Goal: Task Accomplishment & Management: Use online tool/utility

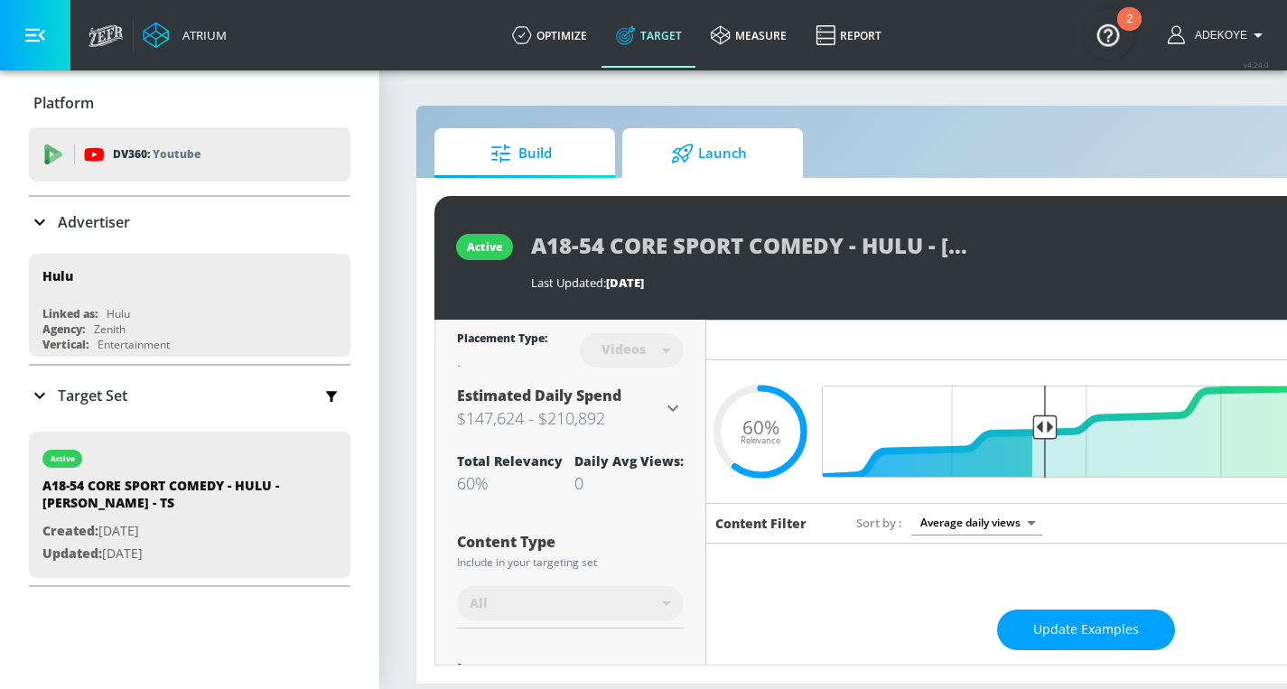
click at [732, 159] on span "Launch" at bounding box center [709, 153] width 137 height 43
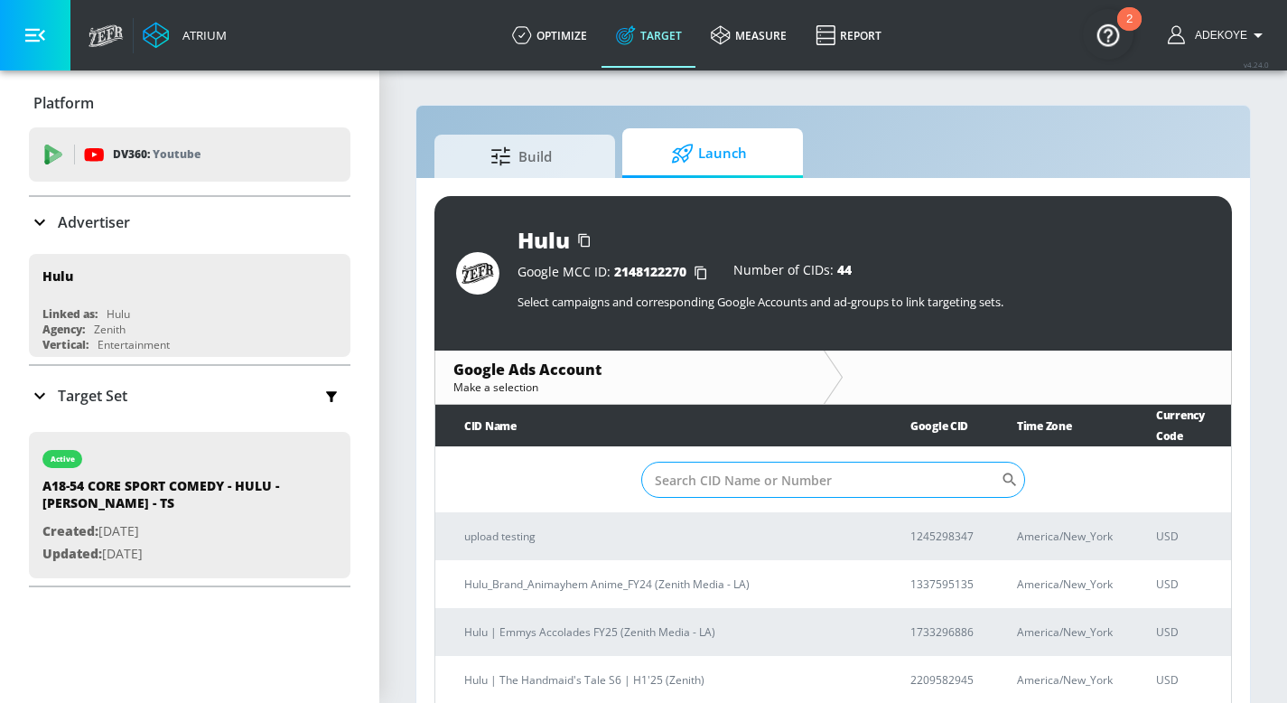
click at [804, 463] on input "Sort By" at bounding box center [821, 480] width 360 height 36
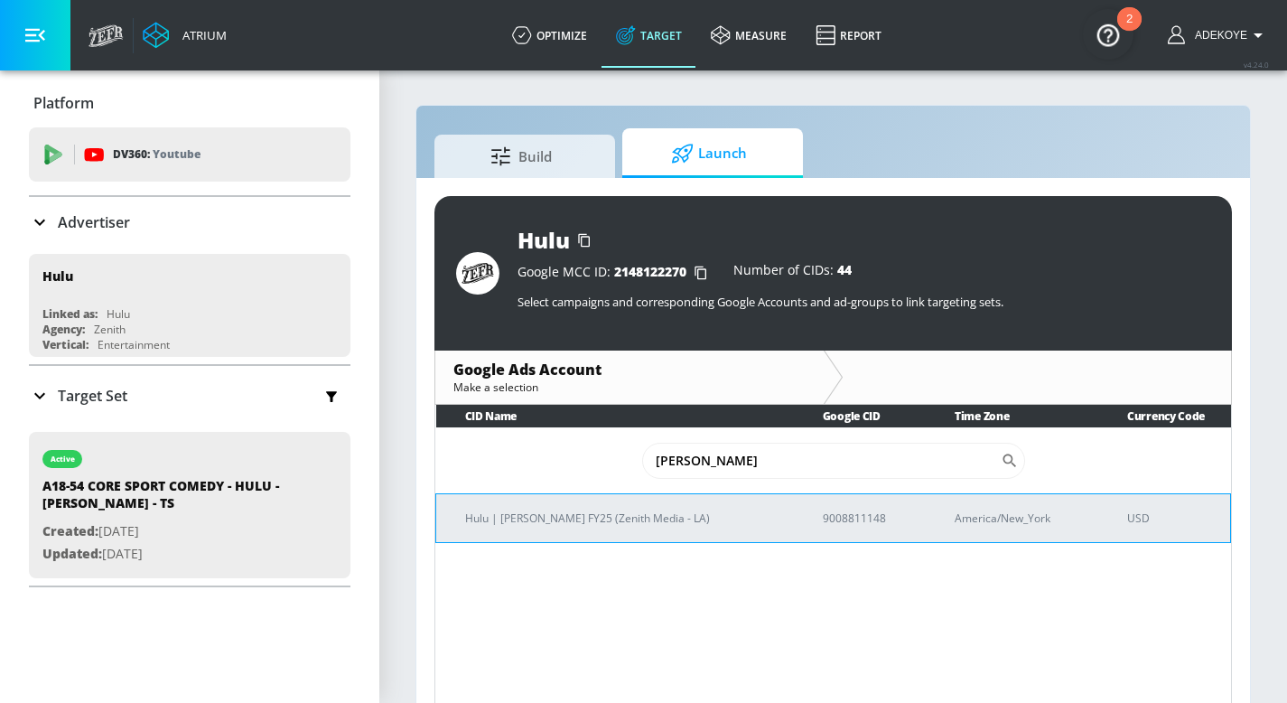
type input "chad"
click at [568, 509] on p "Hulu | Chad Powers FY25 (Zenith Media - LA)" at bounding box center [622, 518] width 314 height 19
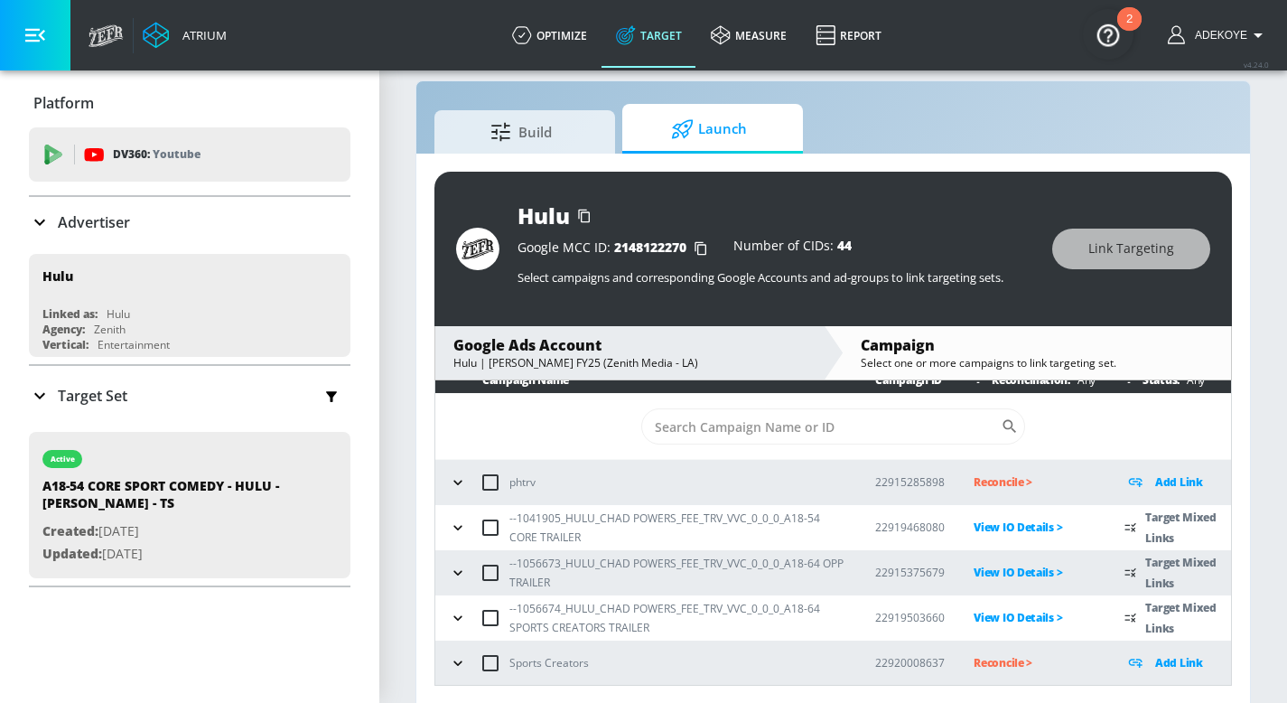
scroll to position [26, 0]
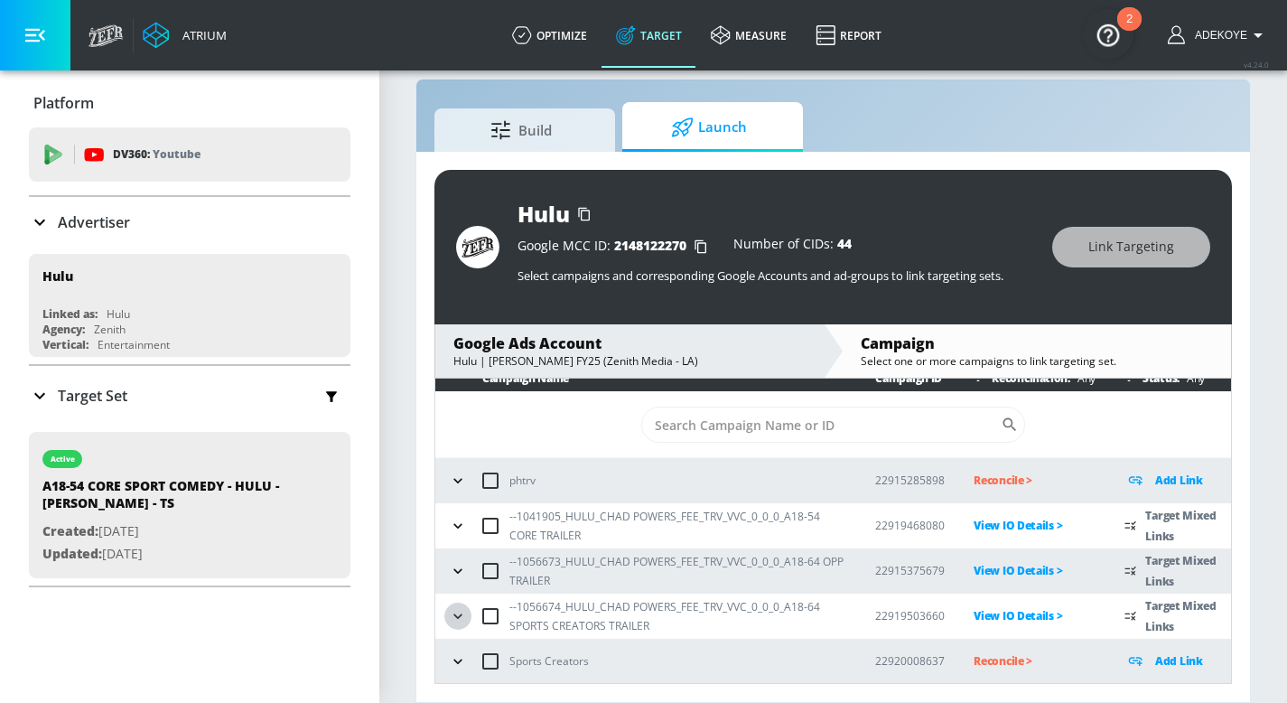
click at [449, 613] on icon "button" at bounding box center [458, 616] width 18 height 18
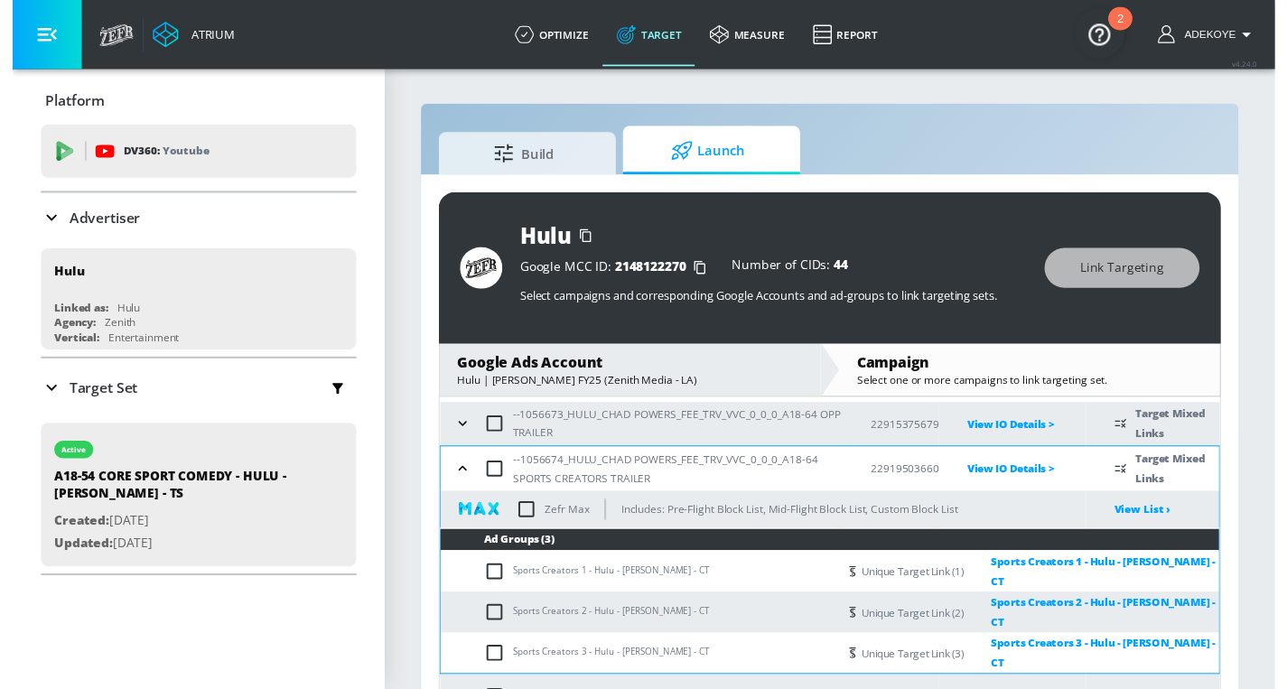
scroll to position [182, 0]
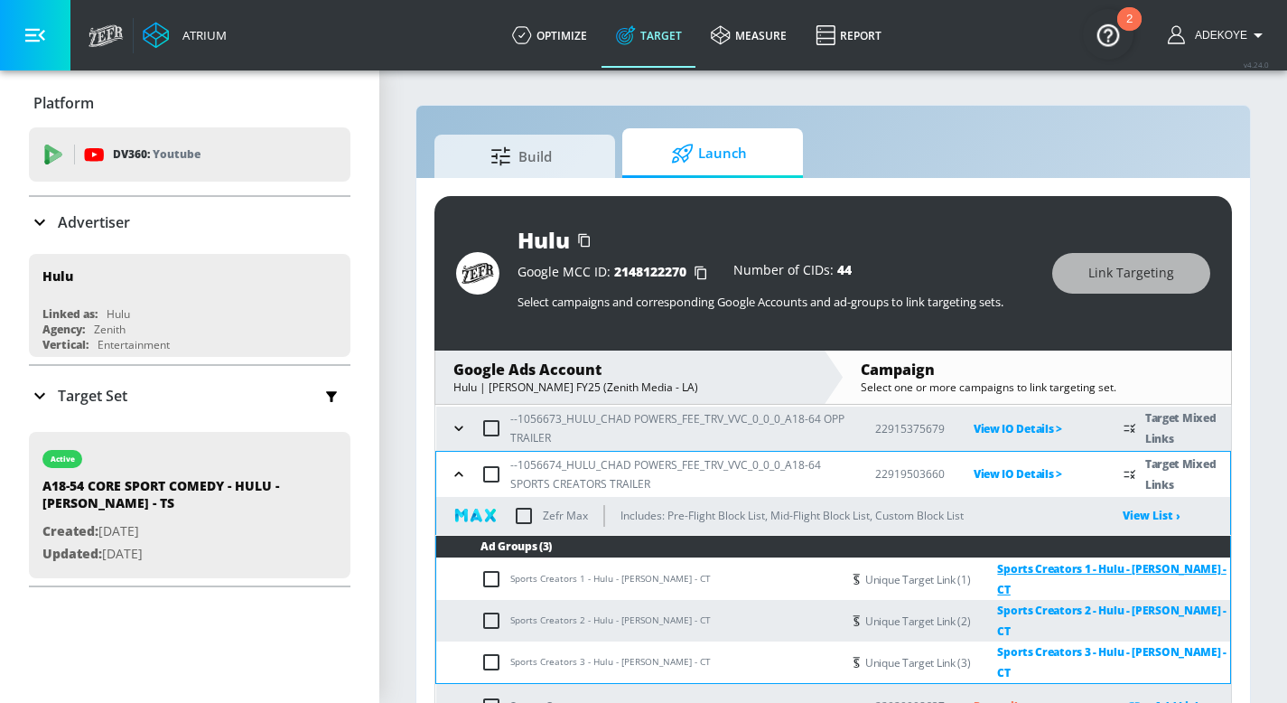
click at [1081, 580] on link "Sports Creators 1 - Hulu - Chad Powers - CT" at bounding box center [1100, 579] width 260 height 42
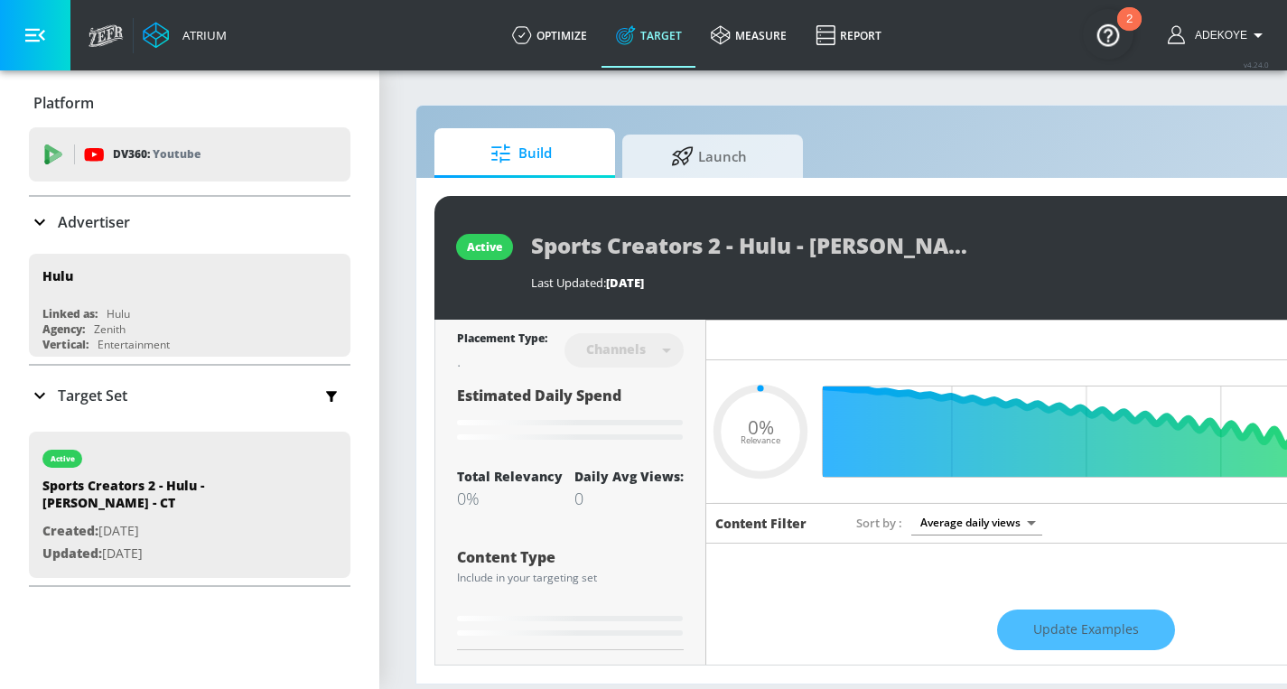
type input "0.05"
click at [37, 387] on icon at bounding box center [40, 396] width 22 height 22
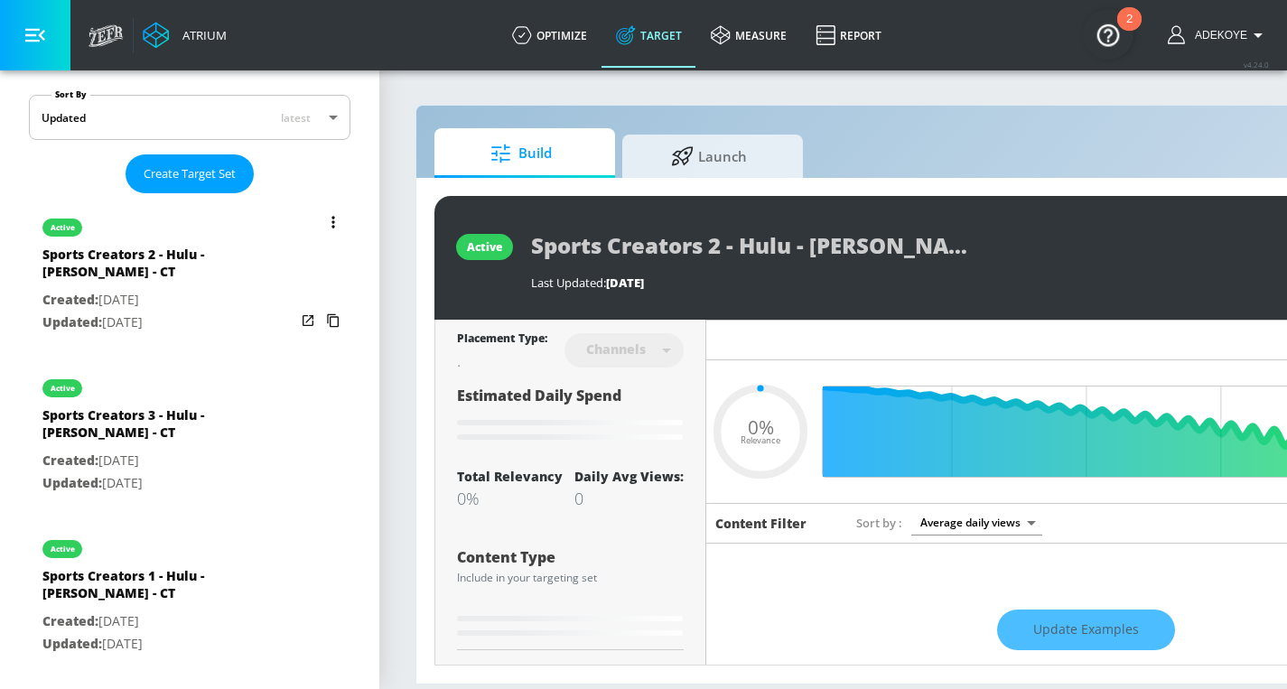
scroll to position [407, 0]
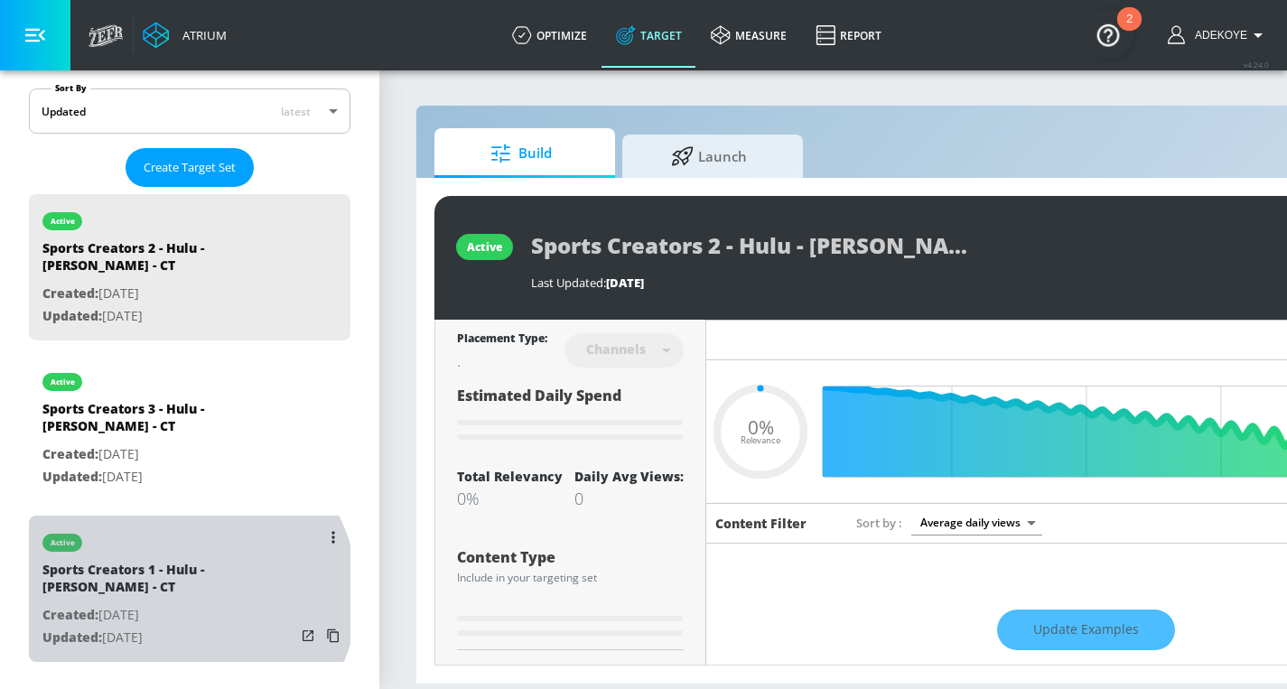
click at [183, 593] on div "Sports Creators 1 - Hulu - Chad Powers - CT" at bounding box center [168, 582] width 253 height 43
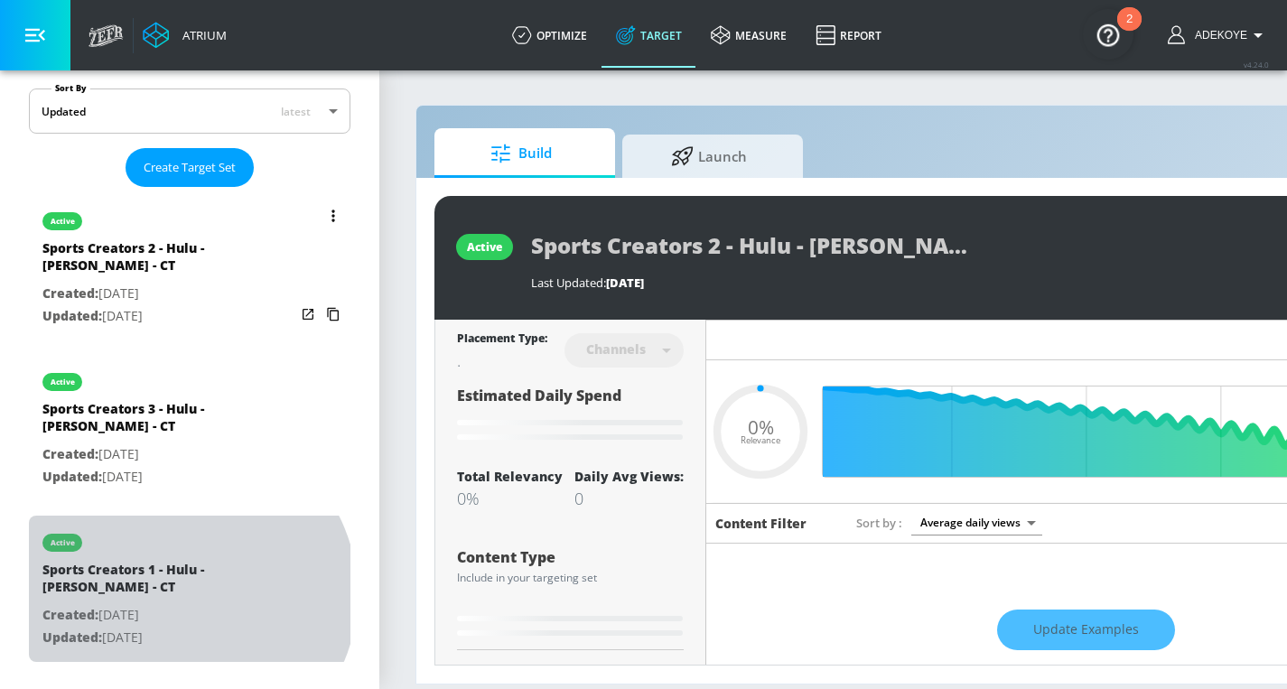
type input "Sports Creators 1 - Hulu - Chad Powers - CT"
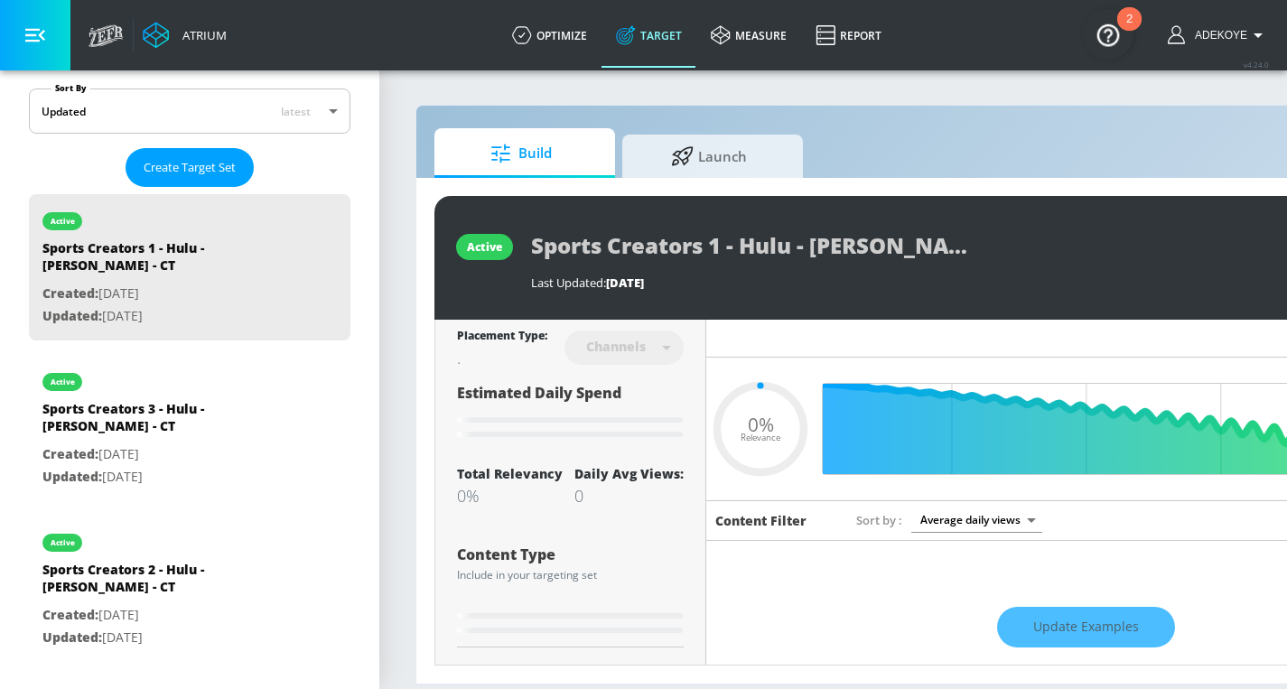
scroll to position [4, 0]
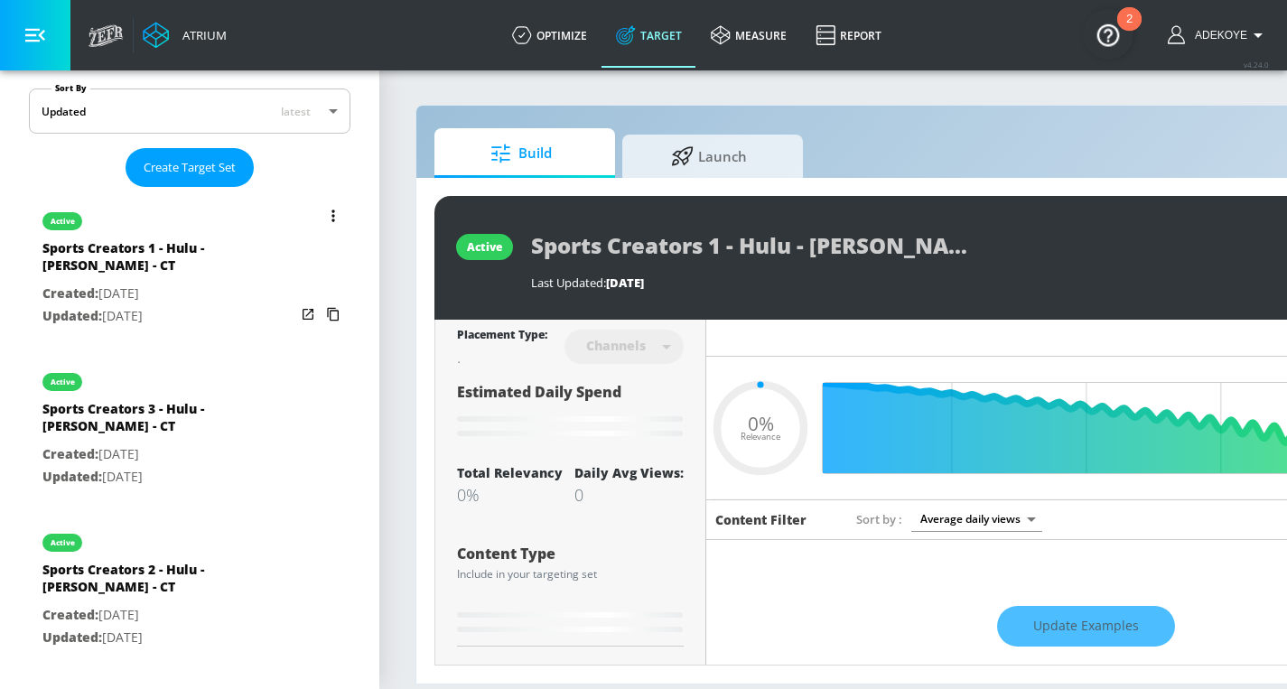
click at [145, 292] on p "Created: Aug. 07, 2024" at bounding box center [168, 294] width 253 height 23
type input "0.05"
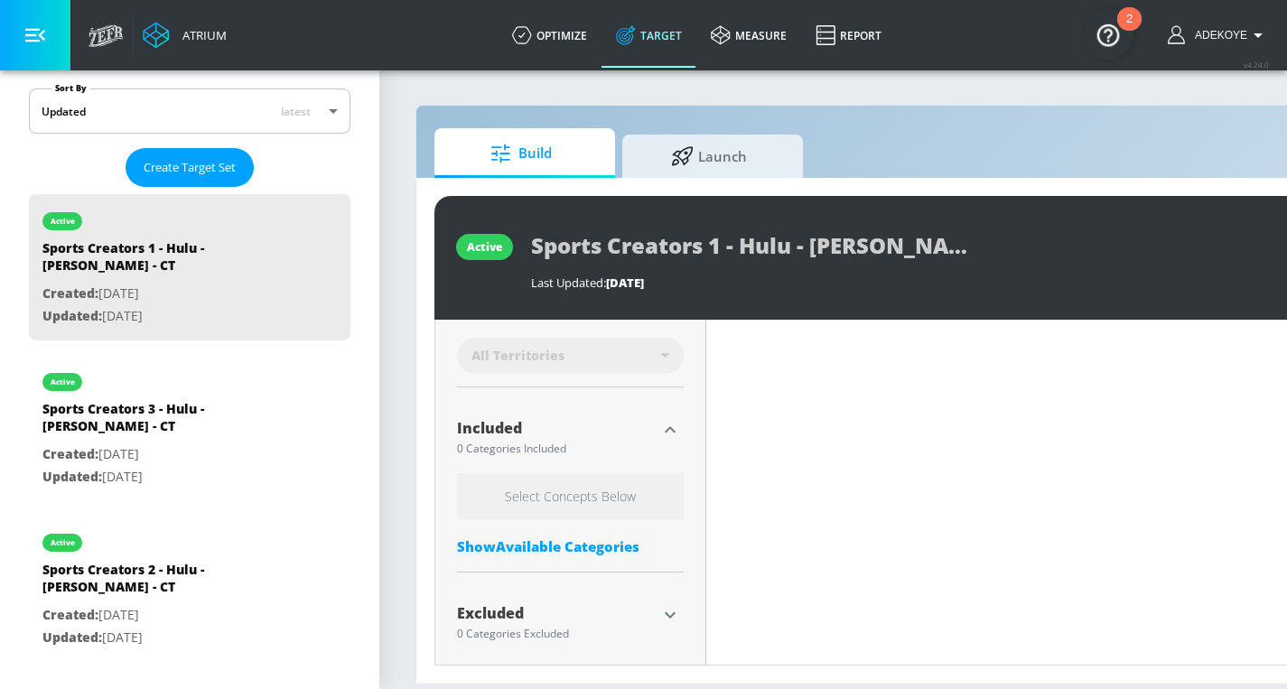
scroll to position [538, 0]
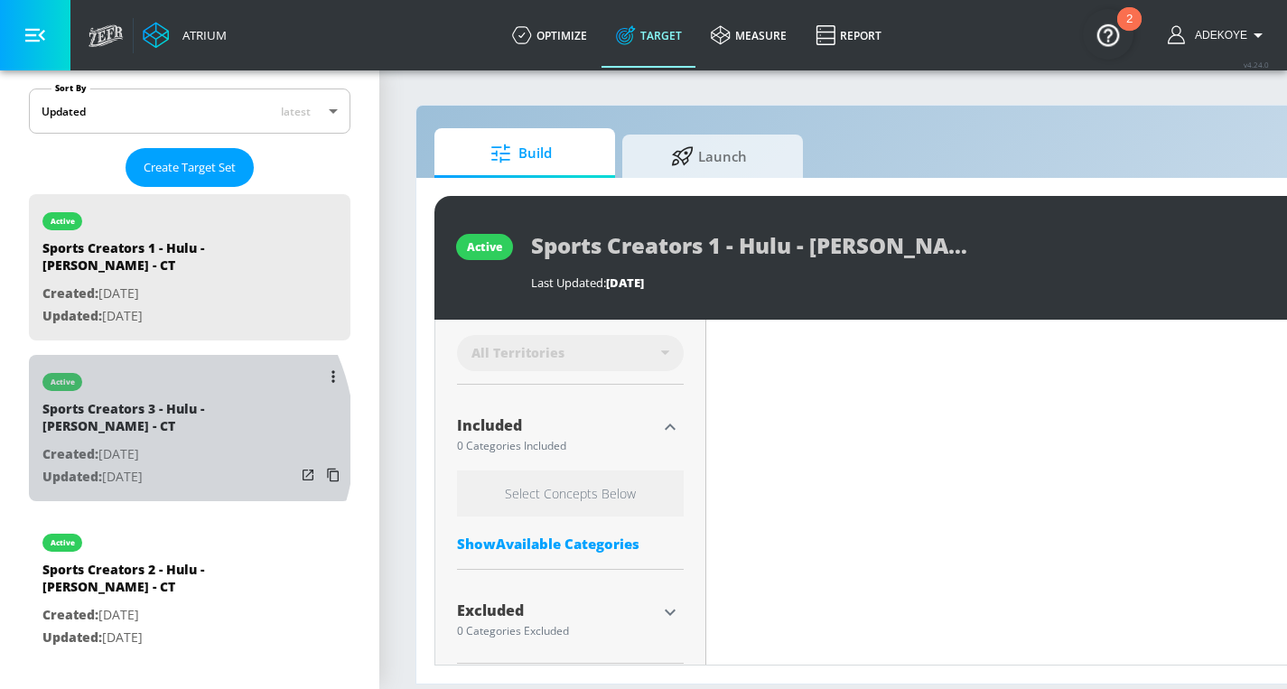
click at [136, 438] on div "Sports Creators 3 - Hulu - Chad Powers - CT" at bounding box center [168, 421] width 253 height 43
type input "Sports Creators 3 - Hulu - Chad Powers - CT"
type input "0.05"
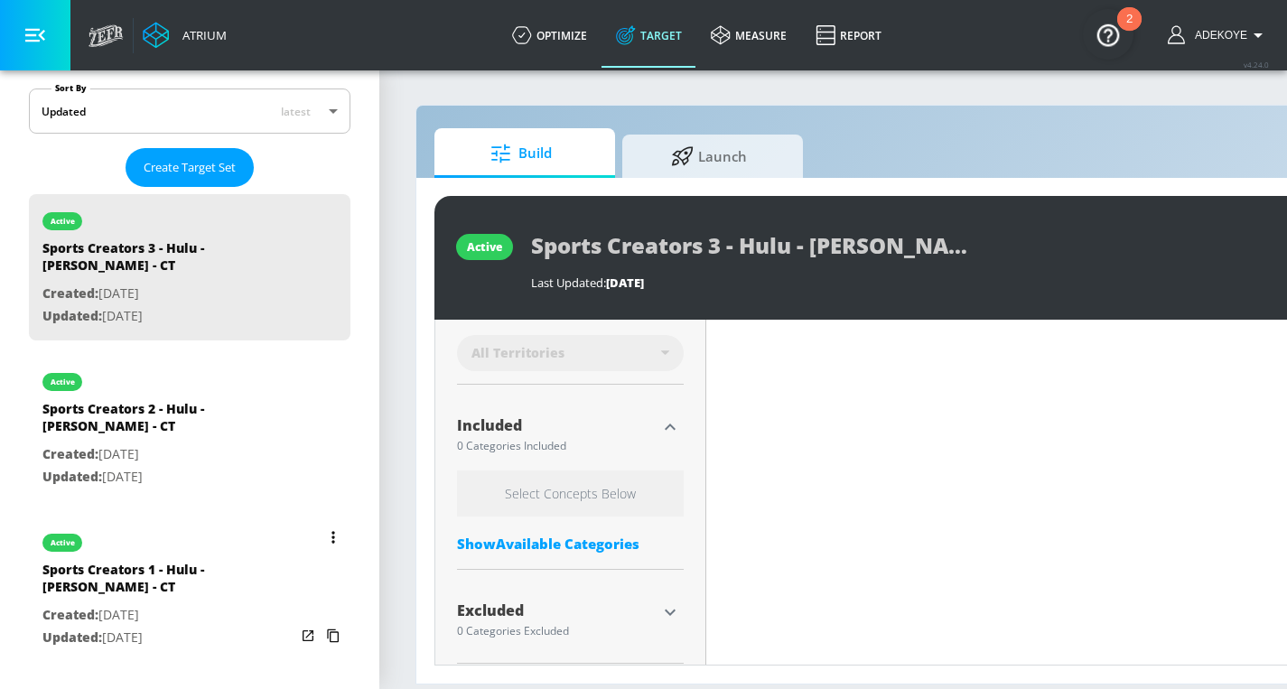
click at [157, 587] on div "Sports Creators 1 - Hulu - Chad Powers - CT" at bounding box center [168, 582] width 253 height 43
type input "Sports Creators 1 - Hulu - Chad Powers - CT"
type input "0.63"
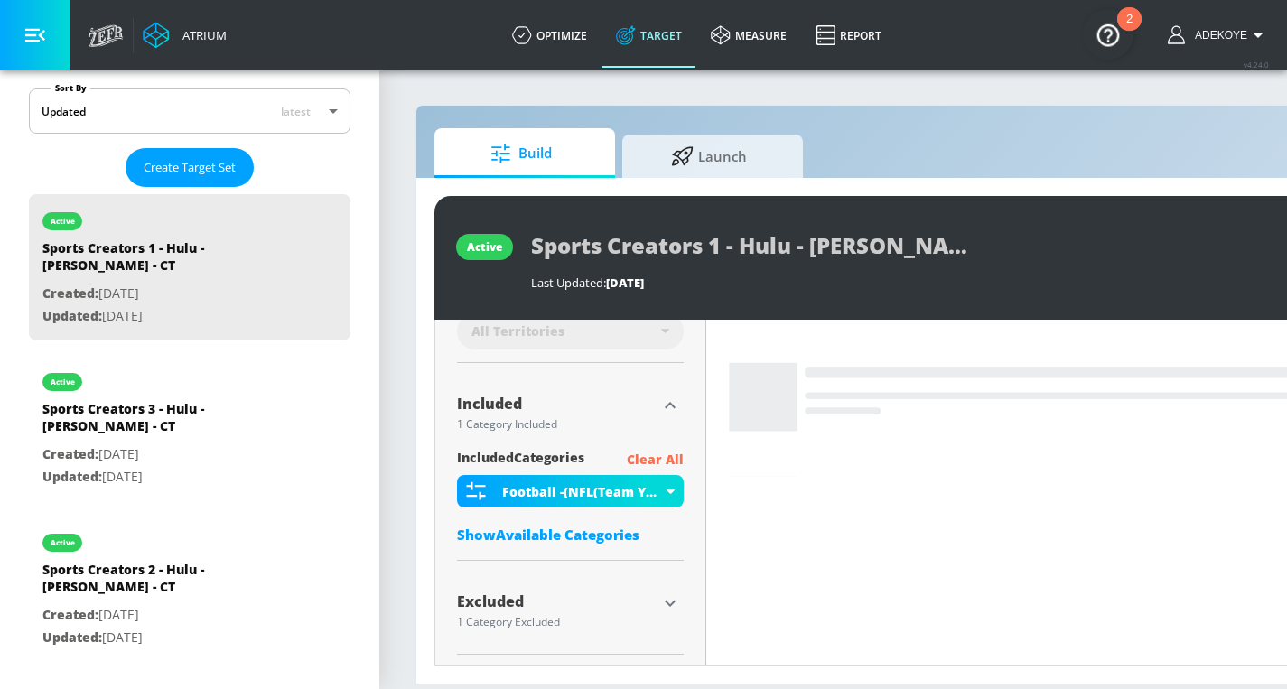
scroll to position [517, 0]
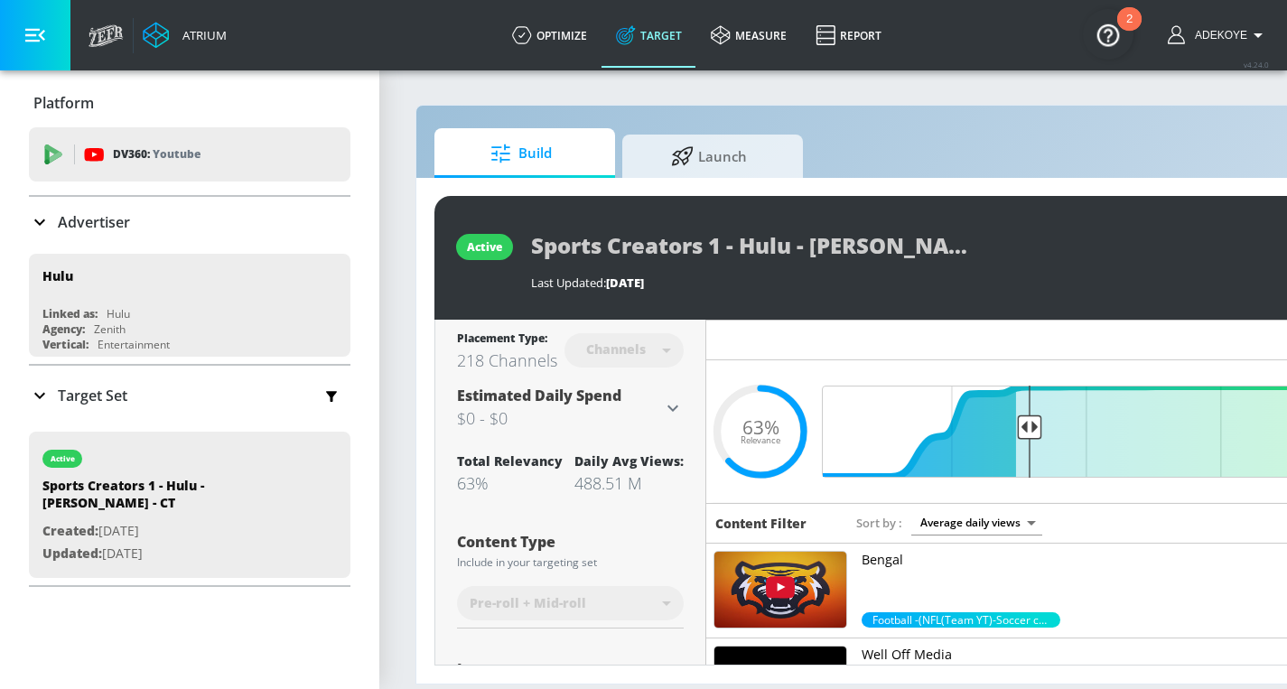
click at [38, 395] on icon at bounding box center [39, 396] width 11 height 6
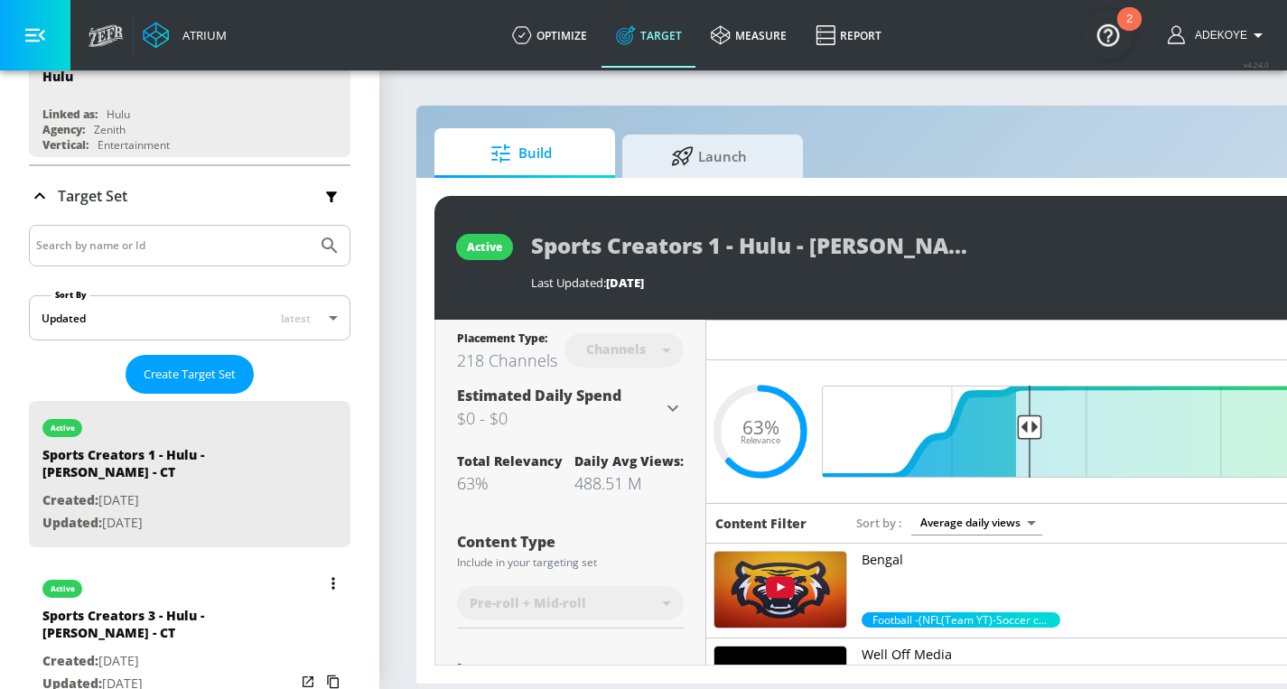
scroll to position [420, 0]
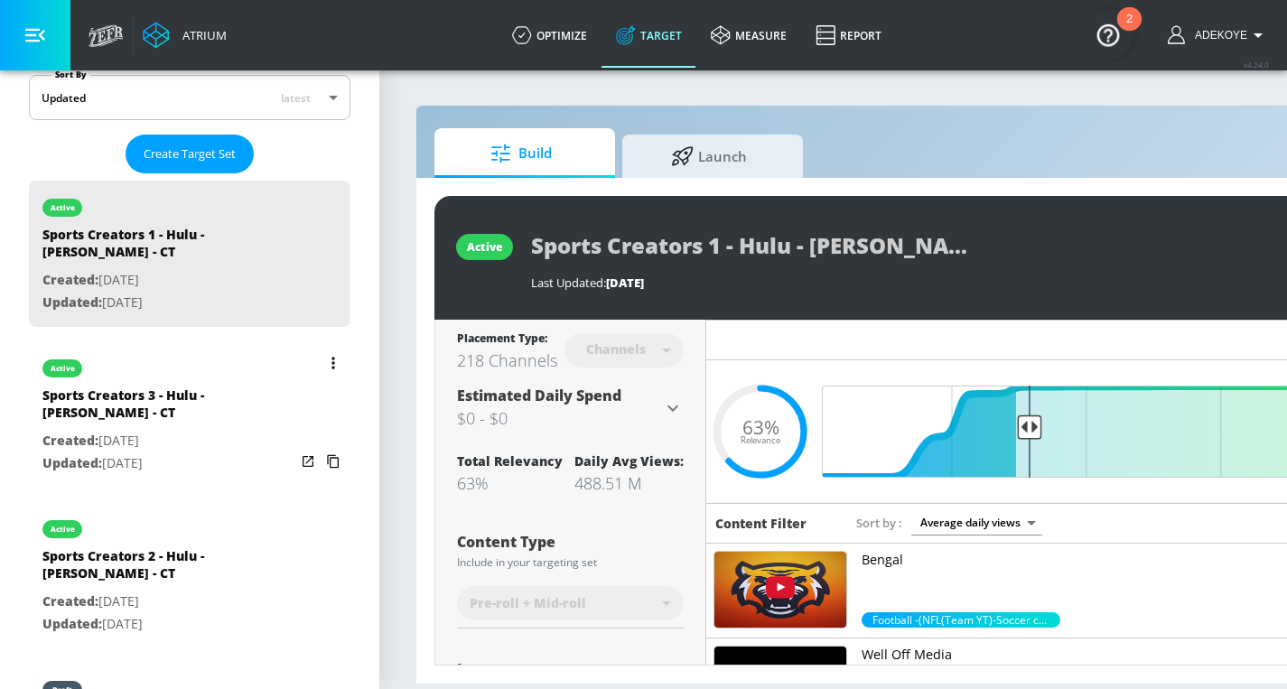
click at [173, 387] on div "Sports Creators 3 - Hulu - Chad Powers - CT" at bounding box center [168, 408] width 253 height 43
type input "Sports Creators 3 - Hulu - Chad Powers - CT"
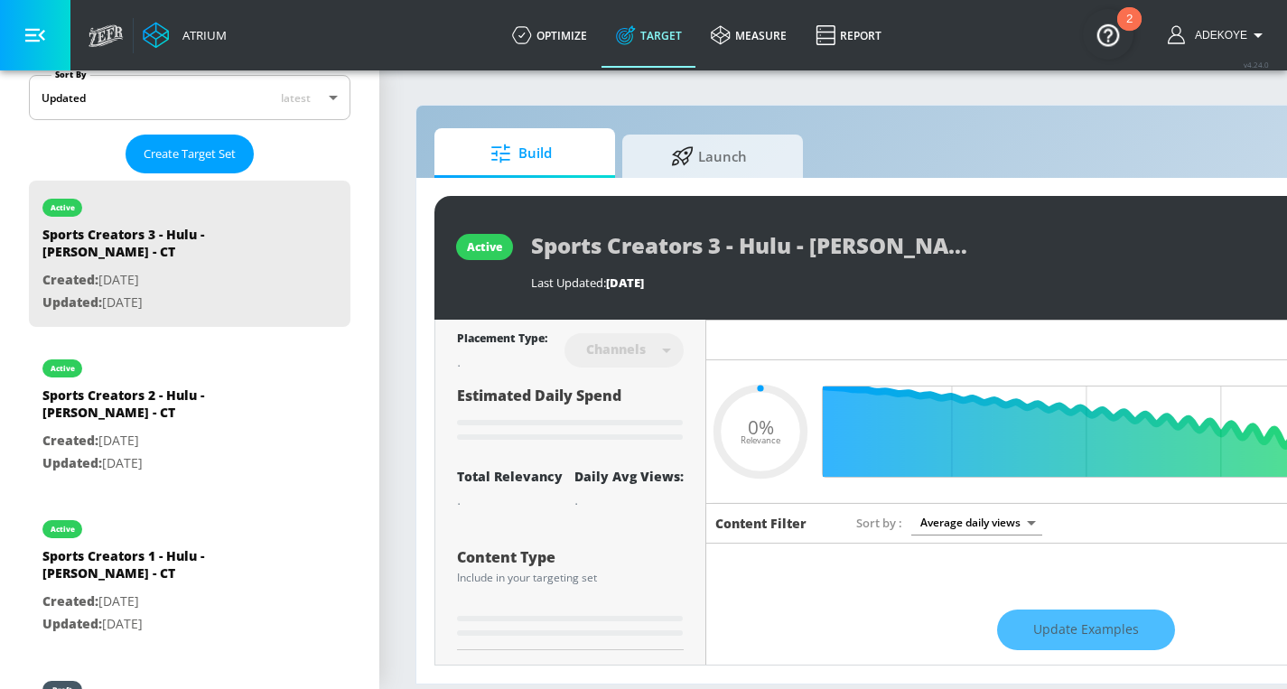
type input "0.63"
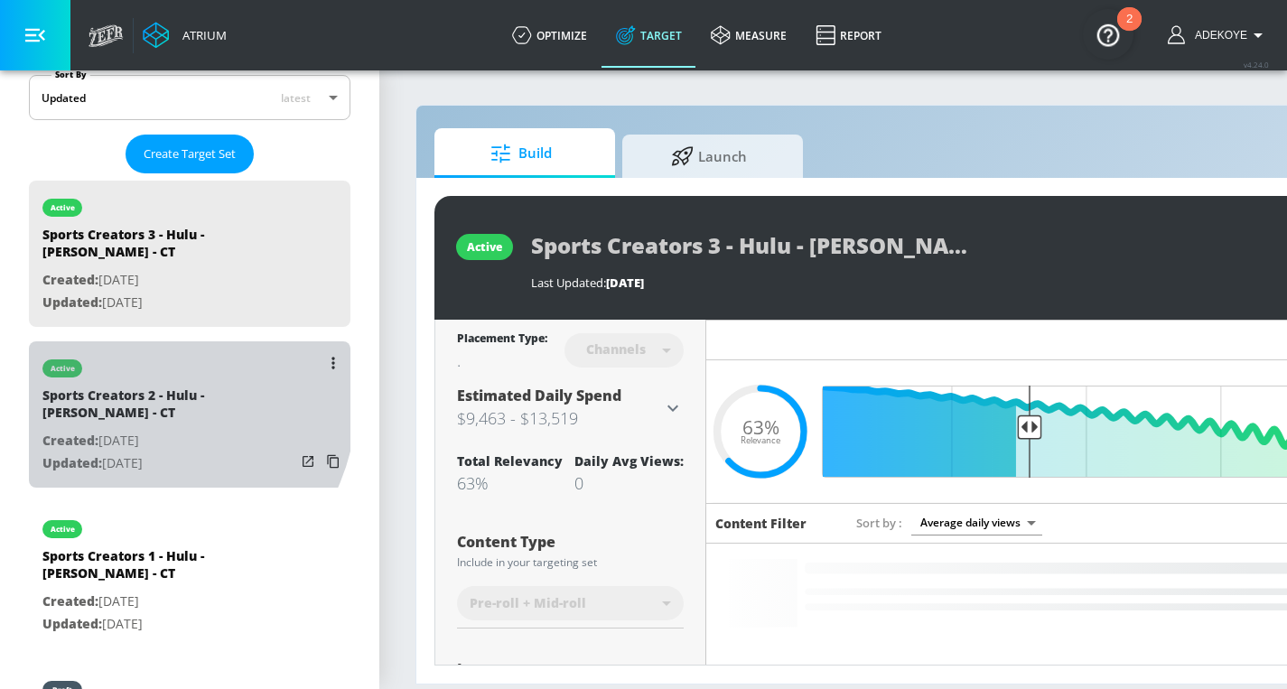
click at [138, 398] on div "Sports Creators 2 - Hulu - Chad Powers - CT" at bounding box center [168, 408] width 253 height 43
type input "Sports Creators 2 - Hulu - Chad Powers - CT"
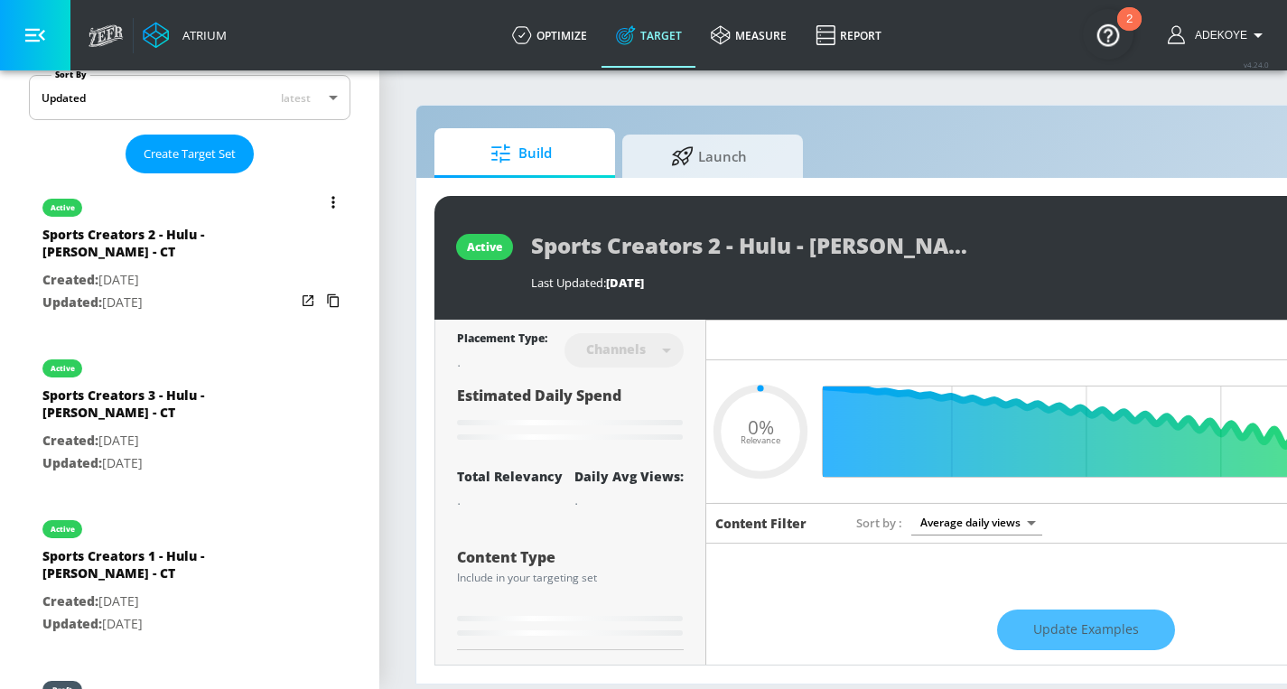
type input "0.63"
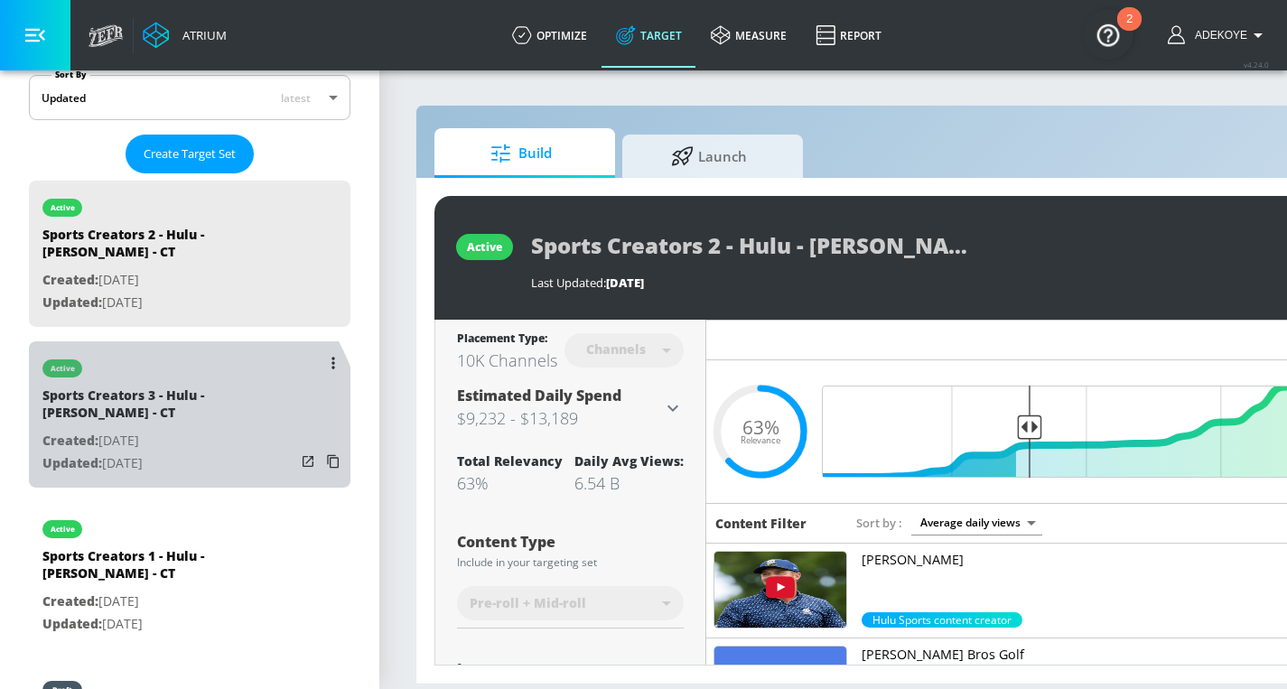
click at [126, 453] on p "Updated: Aug. 22, 2025" at bounding box center [168, 464] width 253 height 23
type input "Sports Creators 3 - Hulu - Chad Powers - CT"
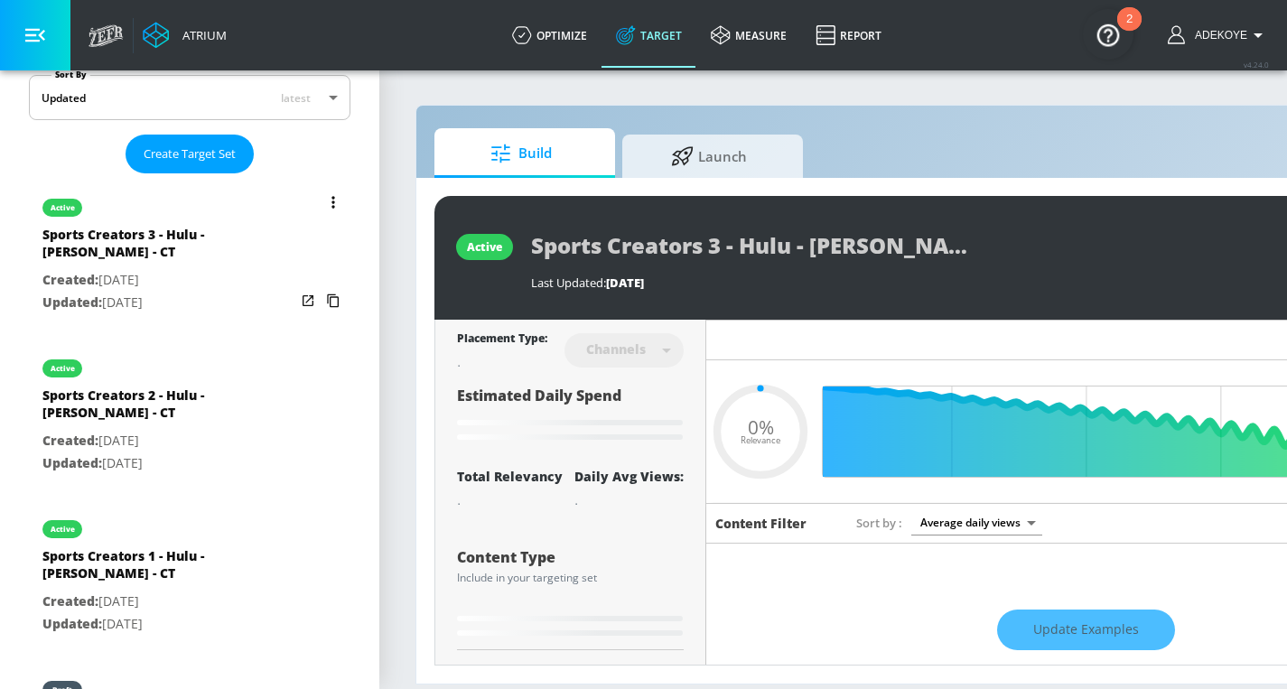
type input "0.63"
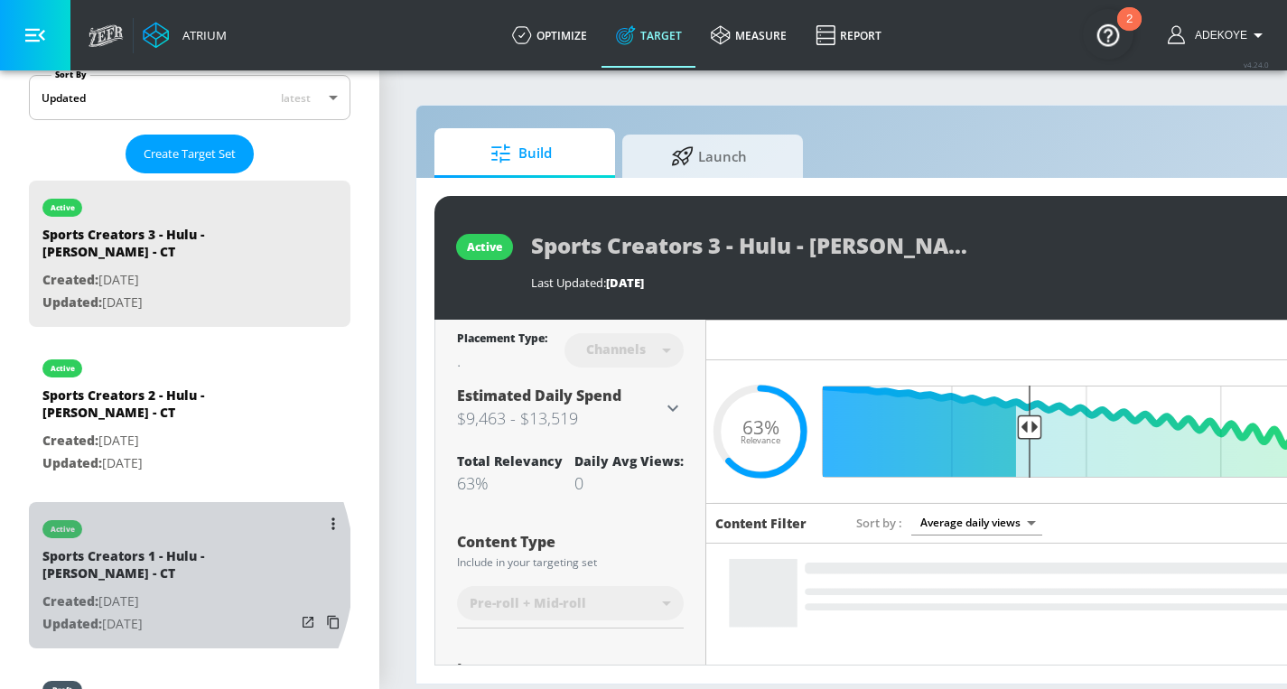
click at [142, 566] on div "Sports Creators 1 - Hulu - Chad Powers - CT" at bounding box center [168, 568] width 253 height 43
type input "Sports Creators 1 - Hulu - Chad Powers - CT"
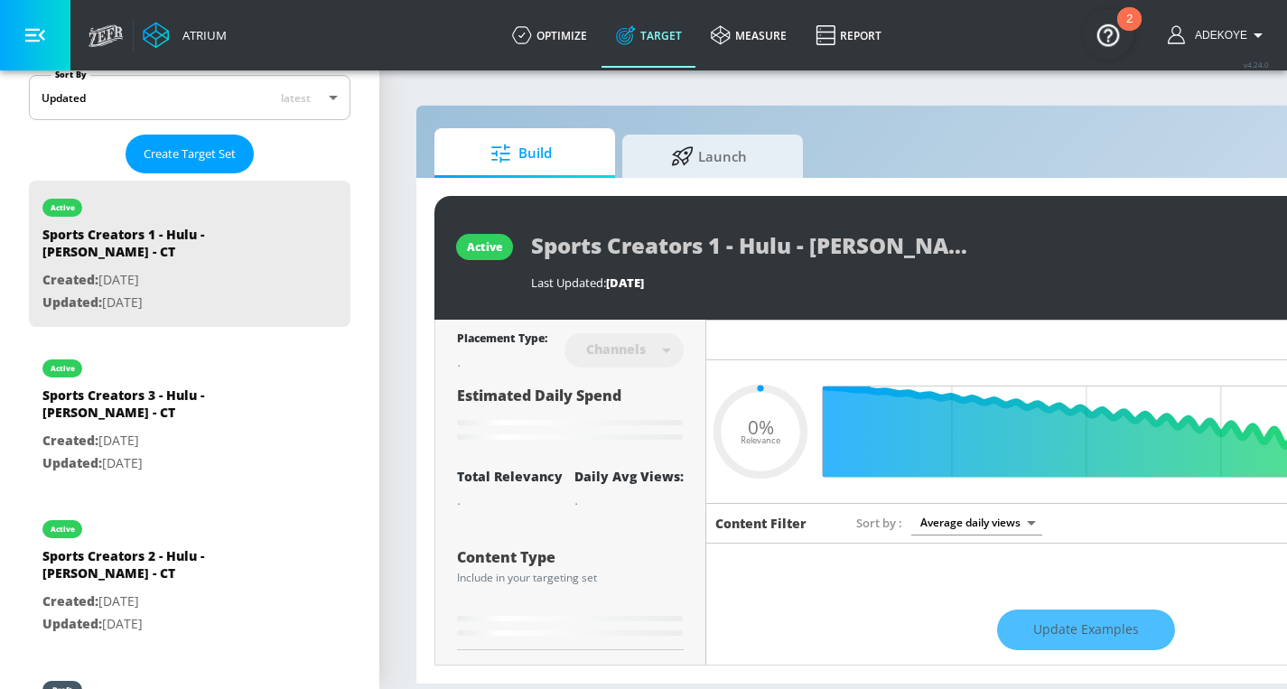
type input "0.63"
